Goal: Find contact information: Find contact information

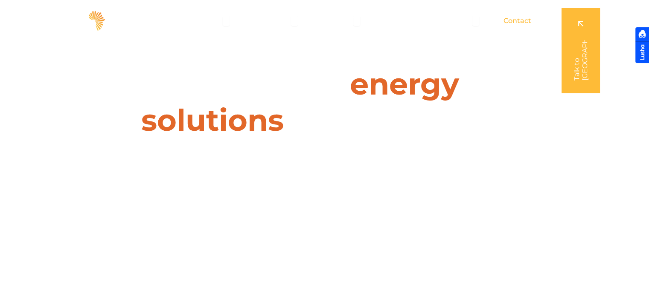
click at [517, 17] on span "Contact" at bounding box center [517, 21] width 28 height 10
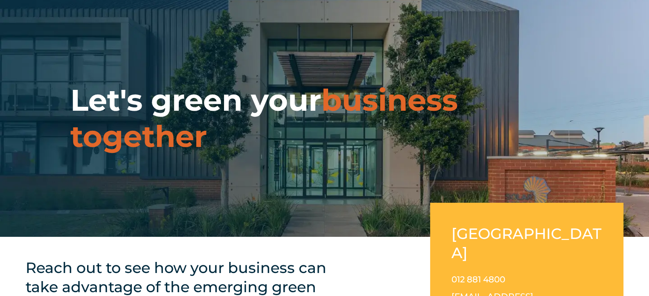
scroll to position [171, 0]
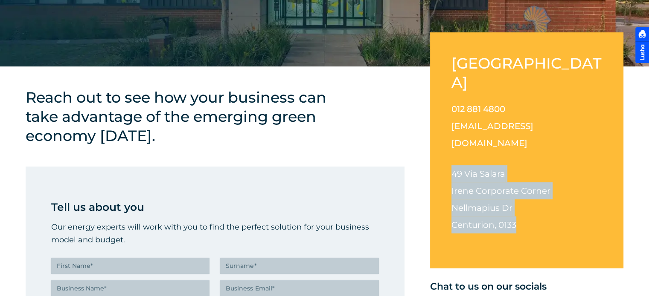
drag, startPoint x: 450, startPoint y: 135, endPoint x: 523, endPoint y: 182, distance: 86.5
click at [523, 182] on div "South Africa 012 881 4800 info@solarafrica.com 49 Via Salara Irene Corporate Co…" at bounding box center [526, 150] width 193 height 236
copy p "49 Via Salara Irene Corporate Corner Nellmapius Dr Centurion, 0133"
